Goal: Information Seeking & Learning: Learn about a topic

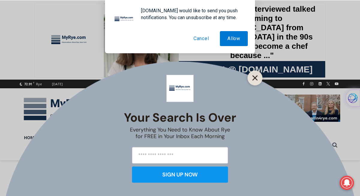
click at [252, 77] on button "Close" at bounding box center [255, 78] width 8 height 8
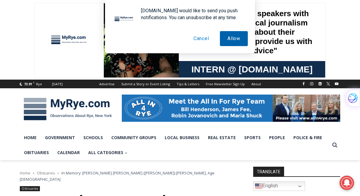
click at [225, 33] on button "Allow" at bounding box center [234, 38] width 28 height 15
